Goal: Navigation & Orientation: Find specific page/section

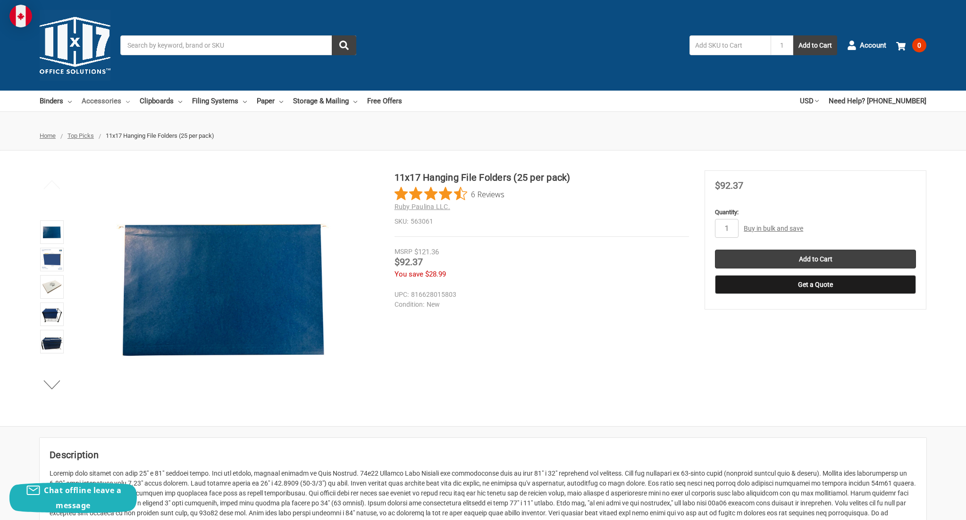
click at [108, 98] on link "Accessories" at bounding box center [106, 101] width 48 height 21
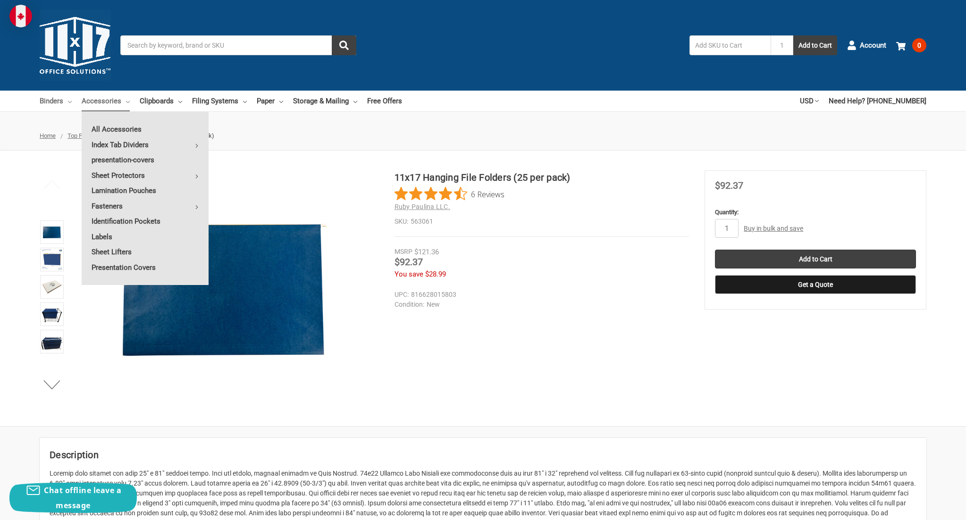
click at [49, 105] on link "Binders" at bounding box center [56, 101] width 32 height 21
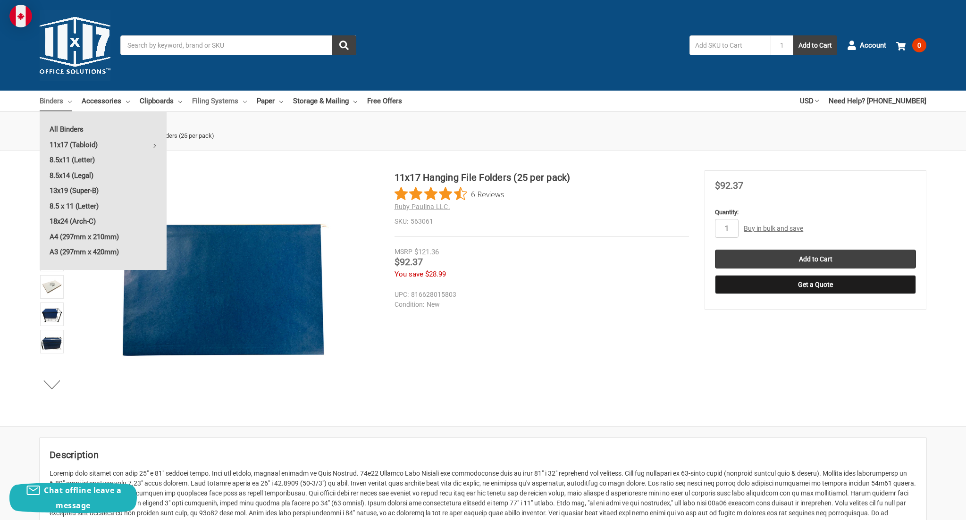
click at [205, 109] on link "Filing Systems" at bounding box center [219, 101] width 55 height 21
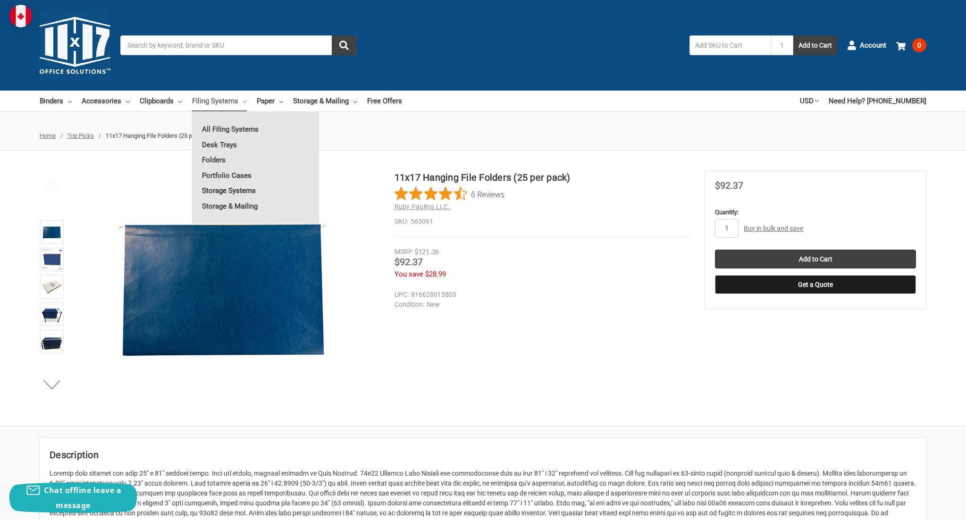
click at [227, 191] on link "Storage Systems" at bounding box center [255, 190] width 127 height 15
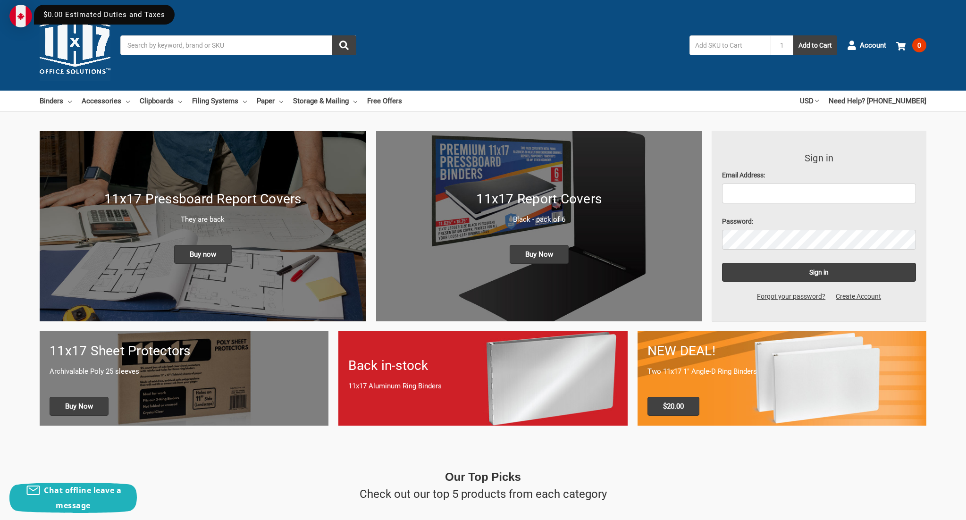
click at [185, 46] on input "Search" at bounding box center [238, 45] width 236 height 20
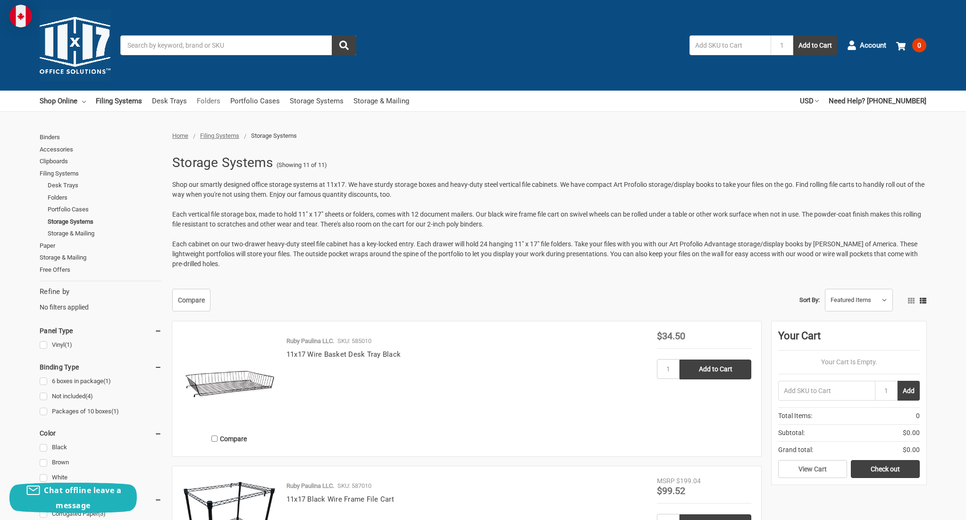
click at [205, 102] on link "Folders" at bounding box center [209, 101] width 24 height 21
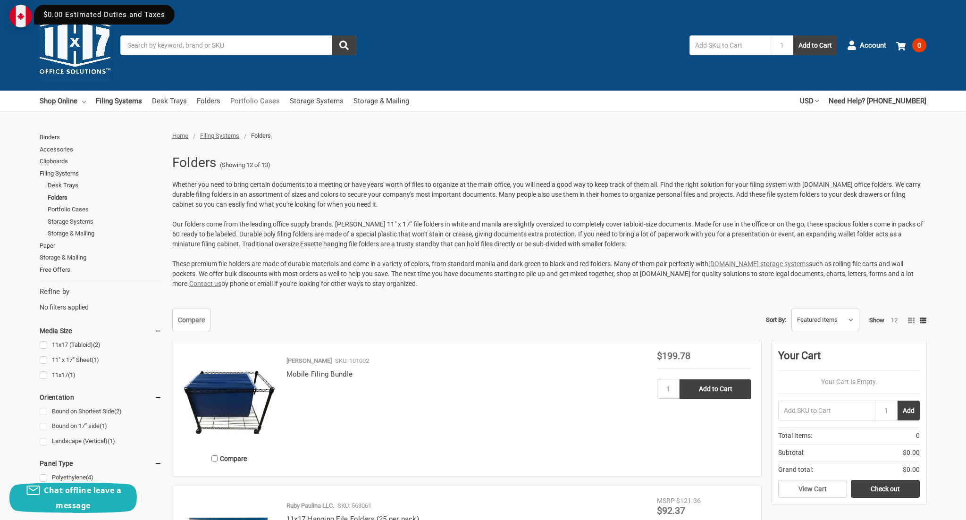
click at [243, 100] on link "Portfolio Cases" at bounding box center [255, 101] width 50 height 21
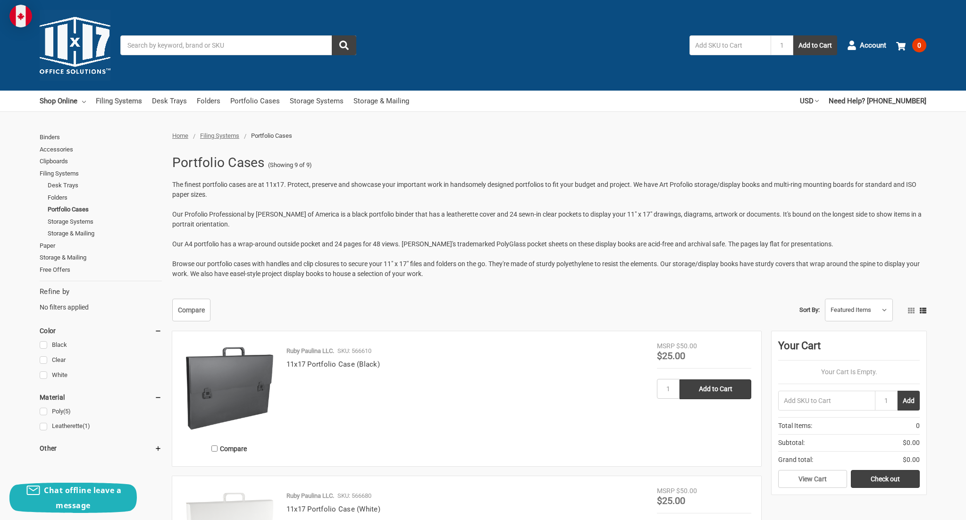
click at [105, 101] on link "Filing Systems" at bounding box center [119, 101] width 46 height 21
